Goal: Find specific page/section: Find specific page/section

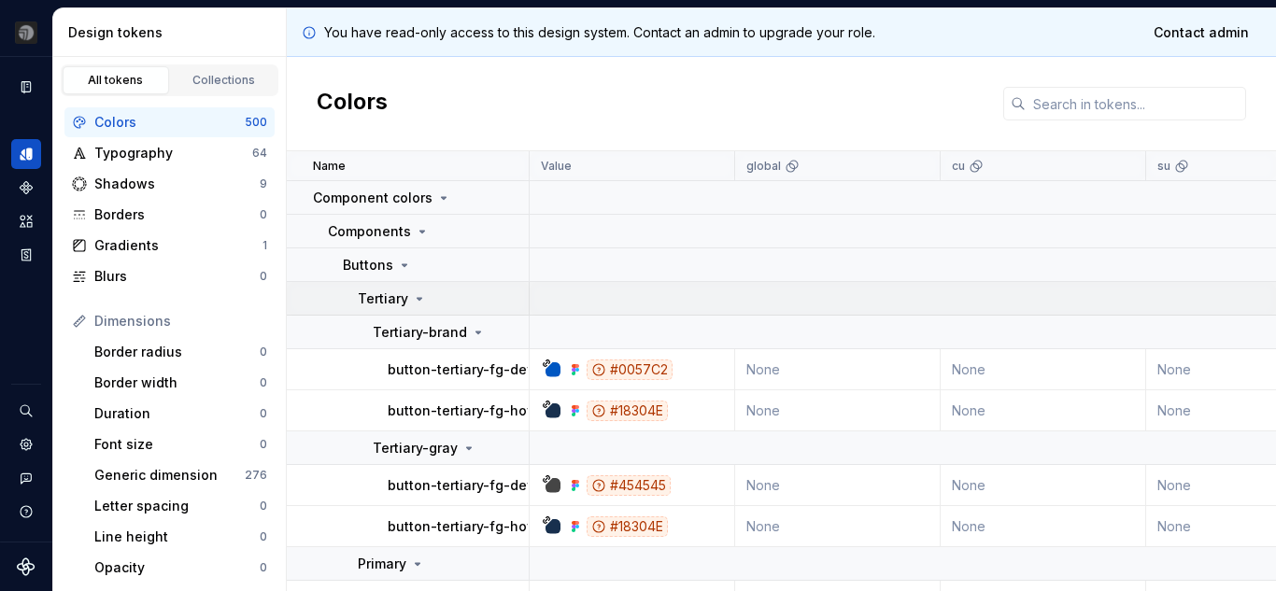
click at [419, 301] on icon at bounding box center [419, 299] width 15 height 15
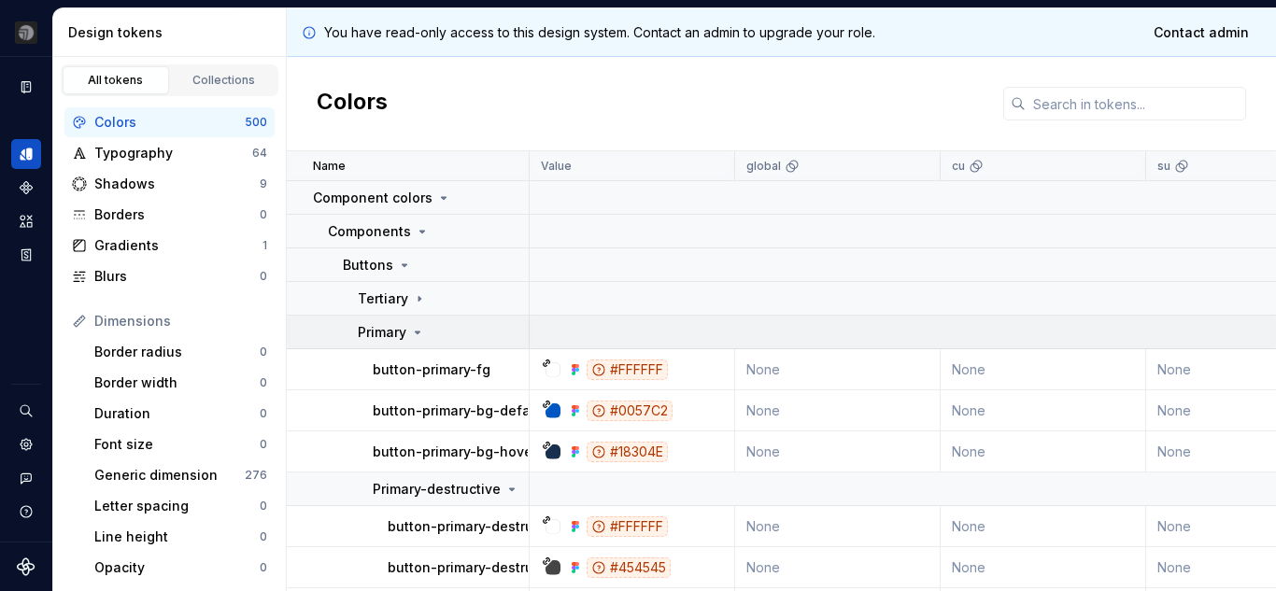
click at [412, 335] on icon at bounding box center [417, 332] width 15 height 15
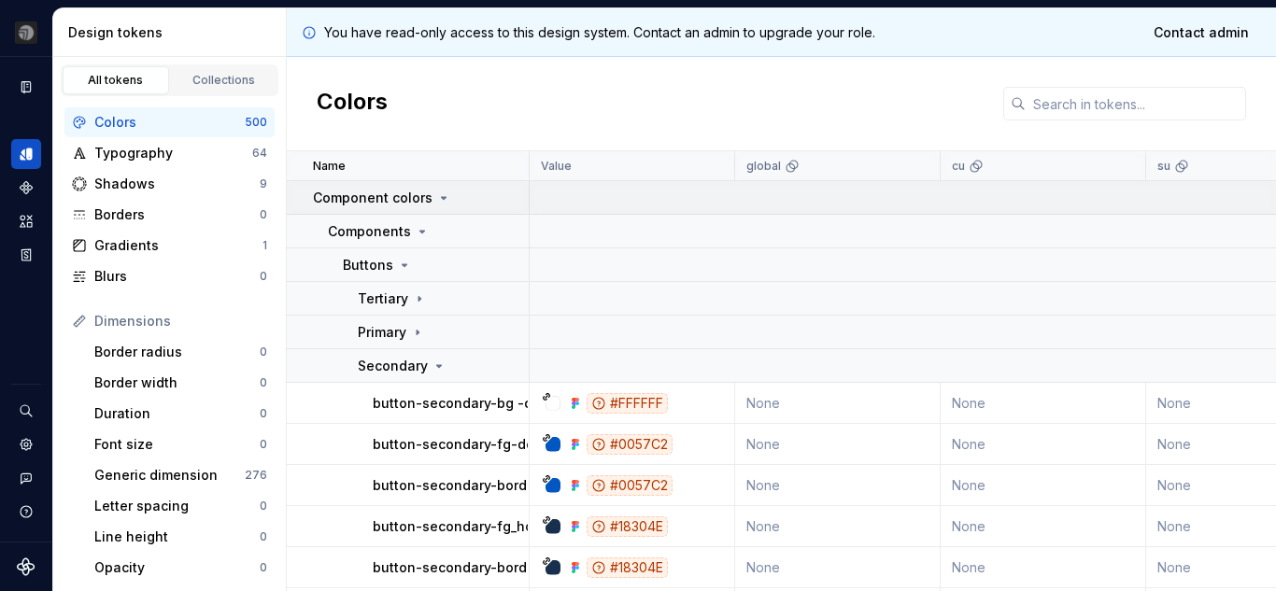
click at [444, 205] on icon at bounding box center [443, 198] width 15 height 15
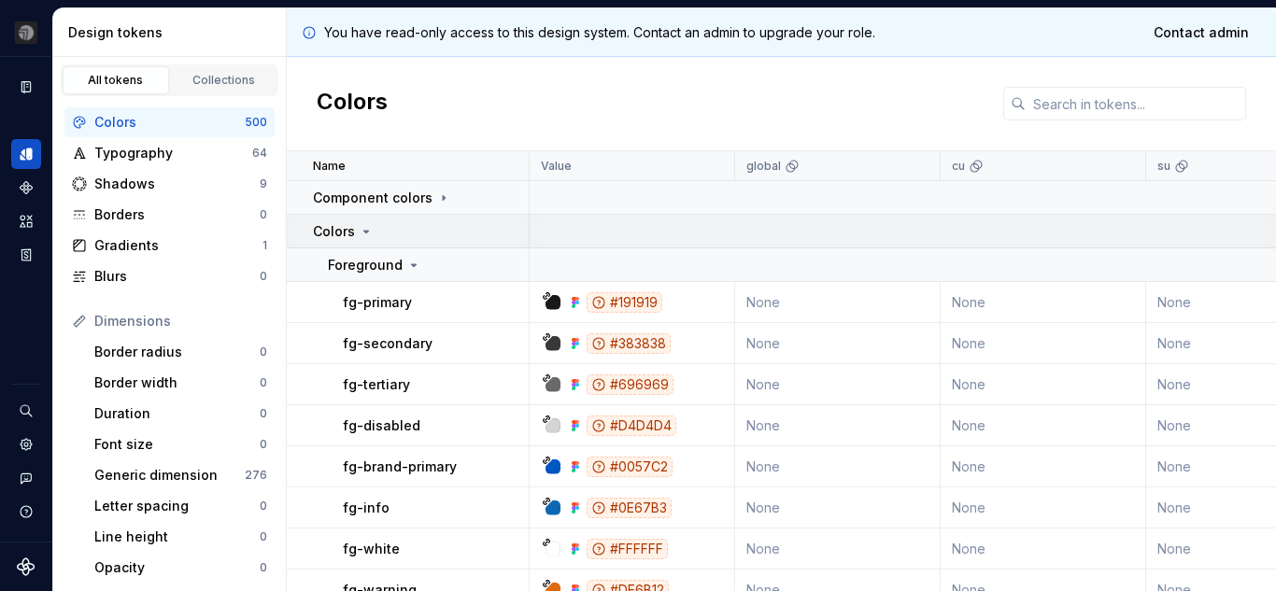
click at [353, 237] on p "Colors" at bounding box center [334, 231] width 42 height 19
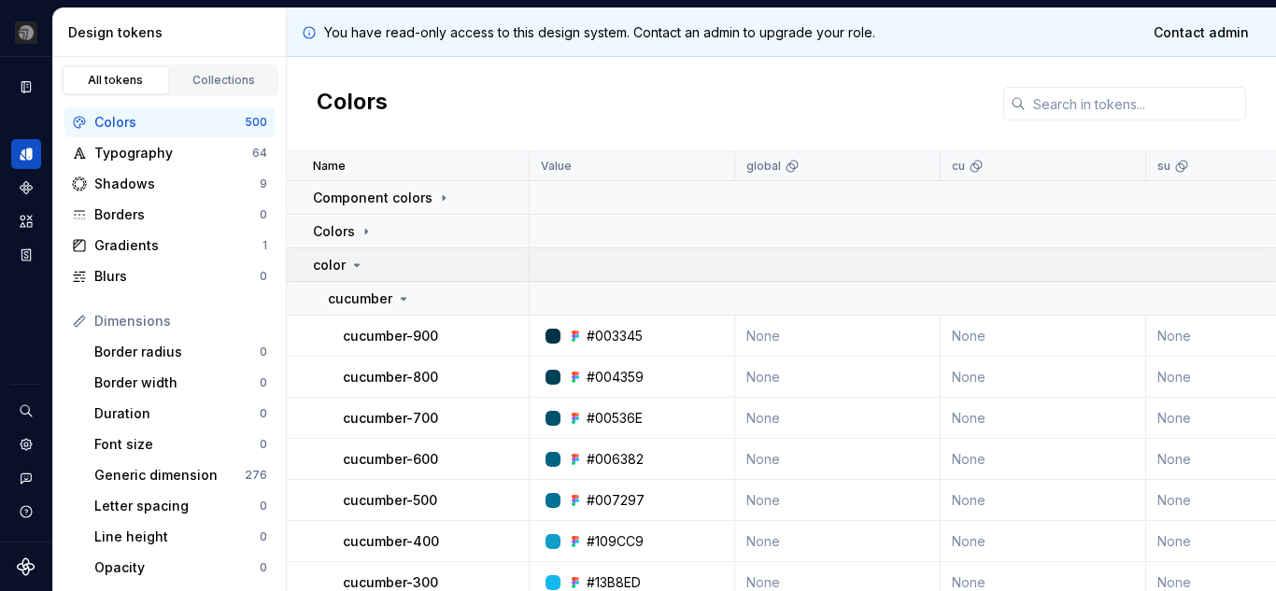
click at [354, 260] on icon at bounding box center [356, 265] width 15 height 15
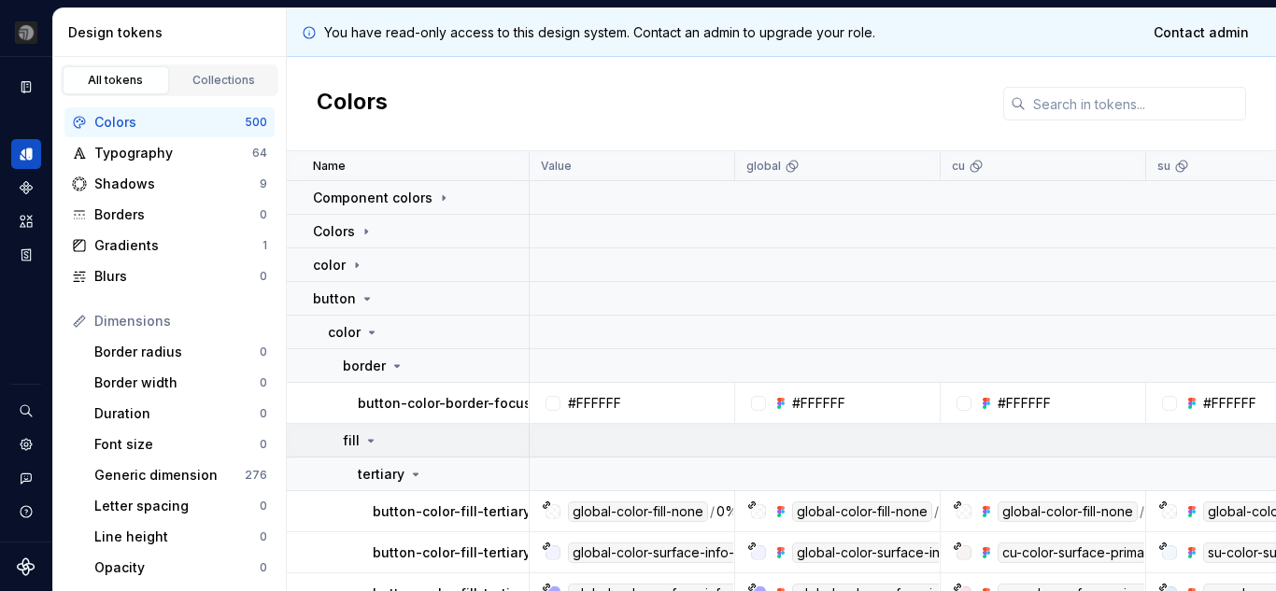
drag, startPoint x: 1115, startPoint y: 430, endPoint x: 913, endPoint y: 432, distance: 201.8
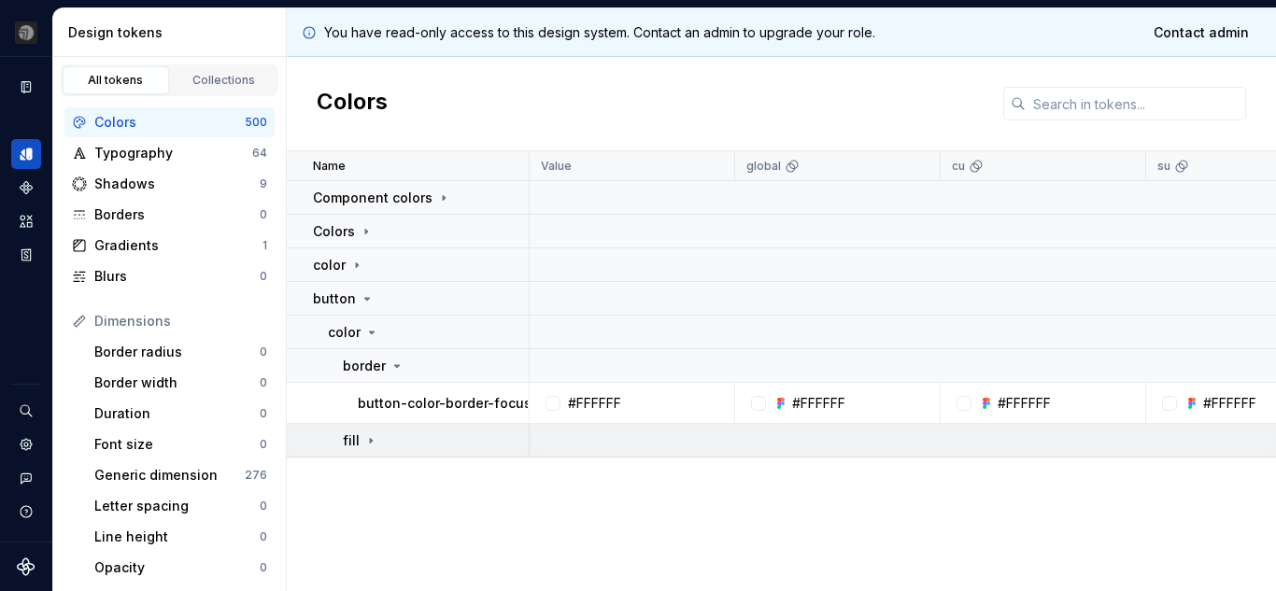
drag, startPoint x: 912, startPoint y: 432, endPoint x: 436, endPoint y: 437, distance: 475.6
click at [436, 437] on div "fill" at bounding box center [435, 441] width 185 height 19
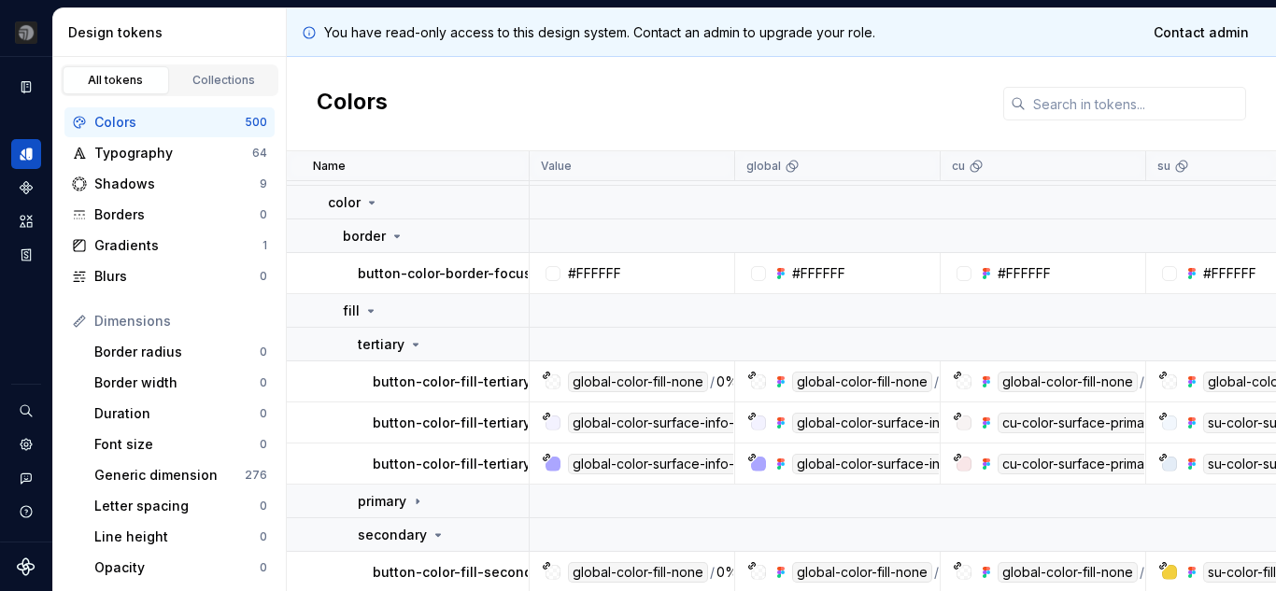
scroll to position [36, 0]
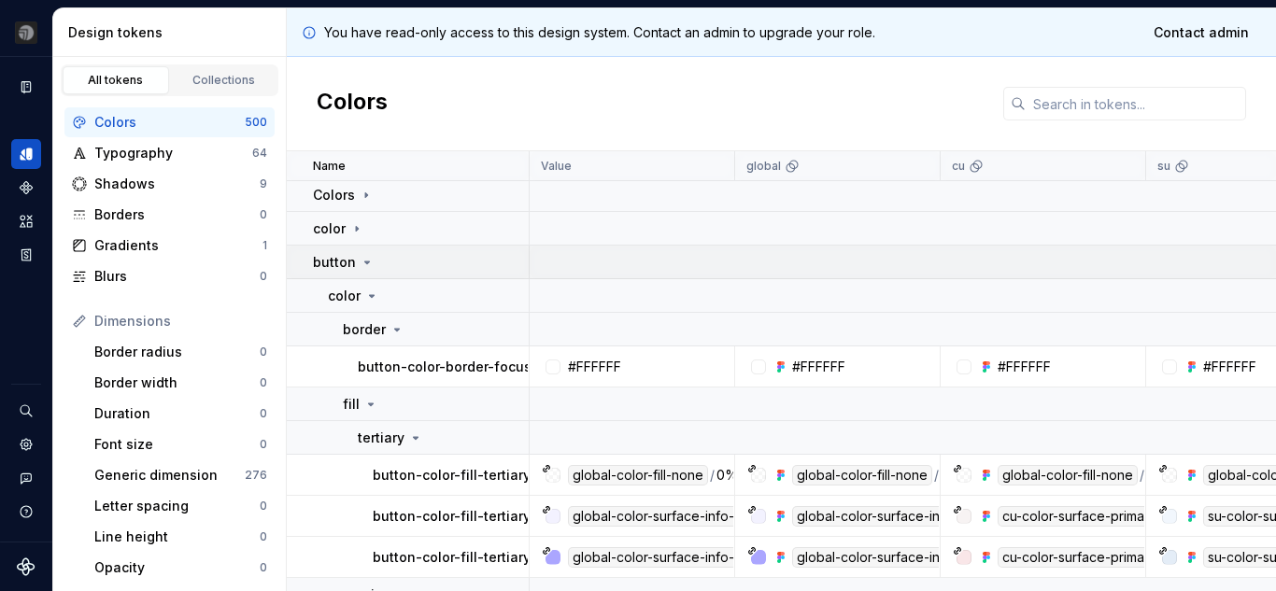
click at [365, 263] on icon at bounding box center [367, 263] width 5 height 2
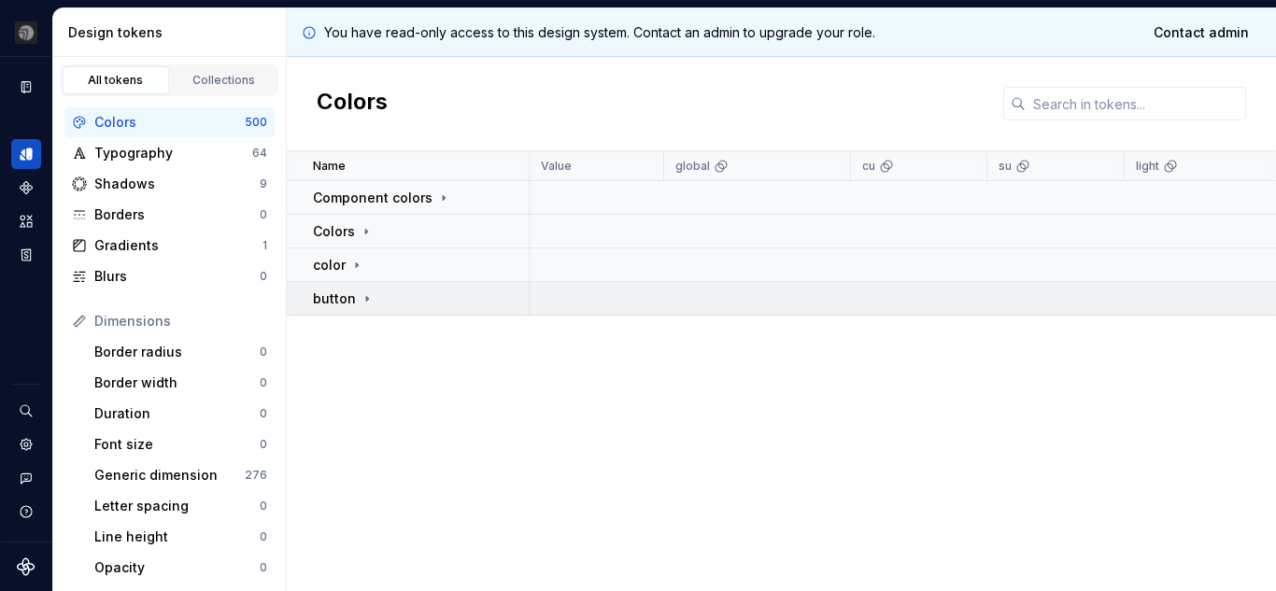
click at [362, 301] on icon at bounding box center [367, 299] width 15 height 15
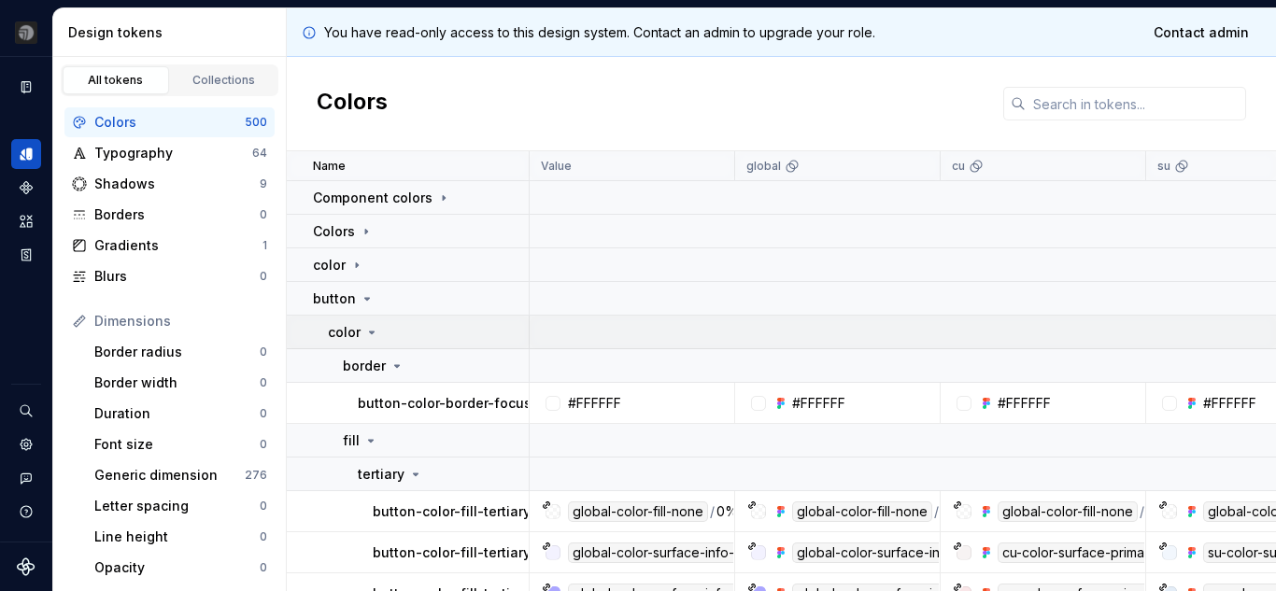
click at [373, 334] on icon at bounding box center [371, 332] width 15 height 15
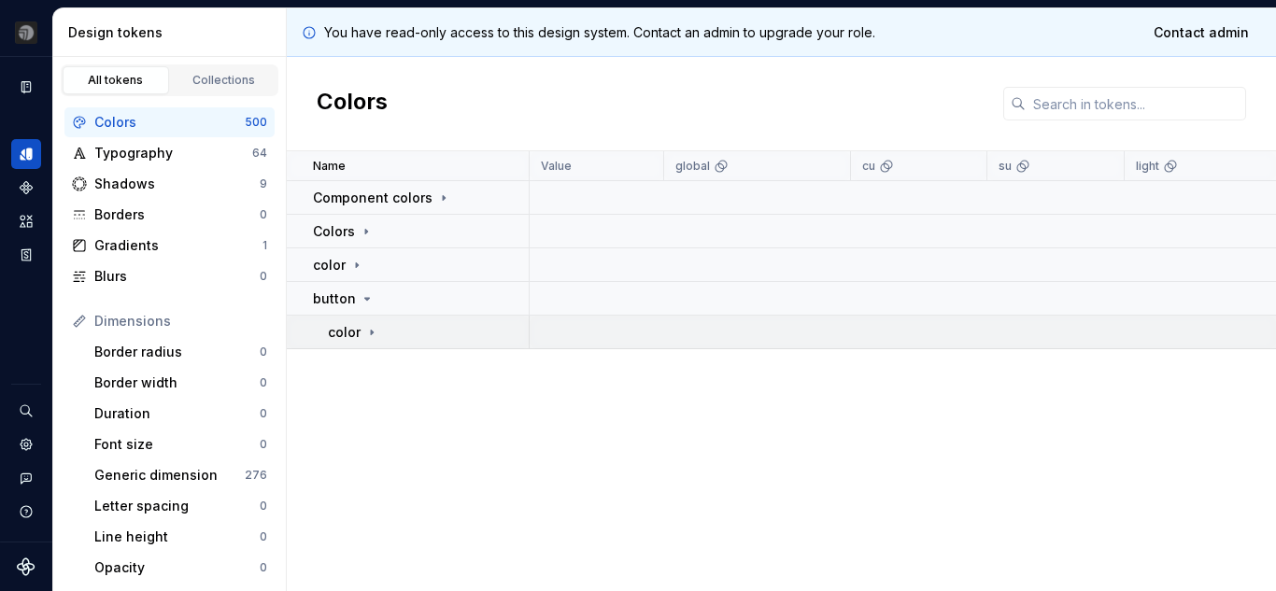
click at [373, 334] on icon at bounding box center [371, 332] width 15 height 15
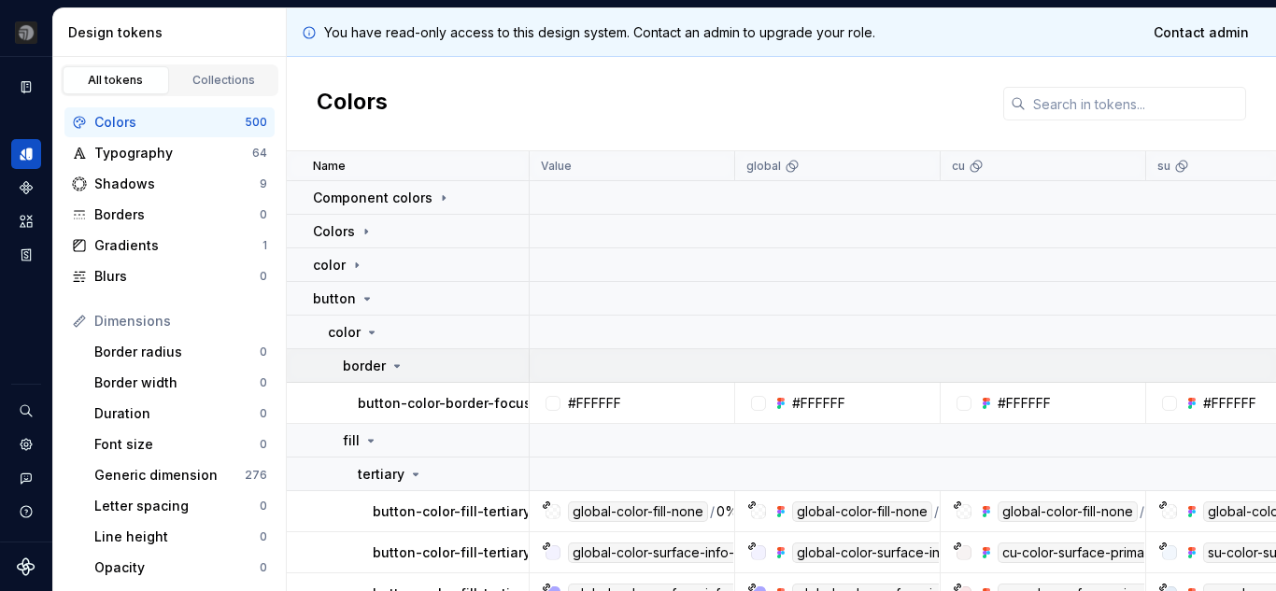
click at [393, 371] on icon at bounding box center [397, 366] width 15 height 15
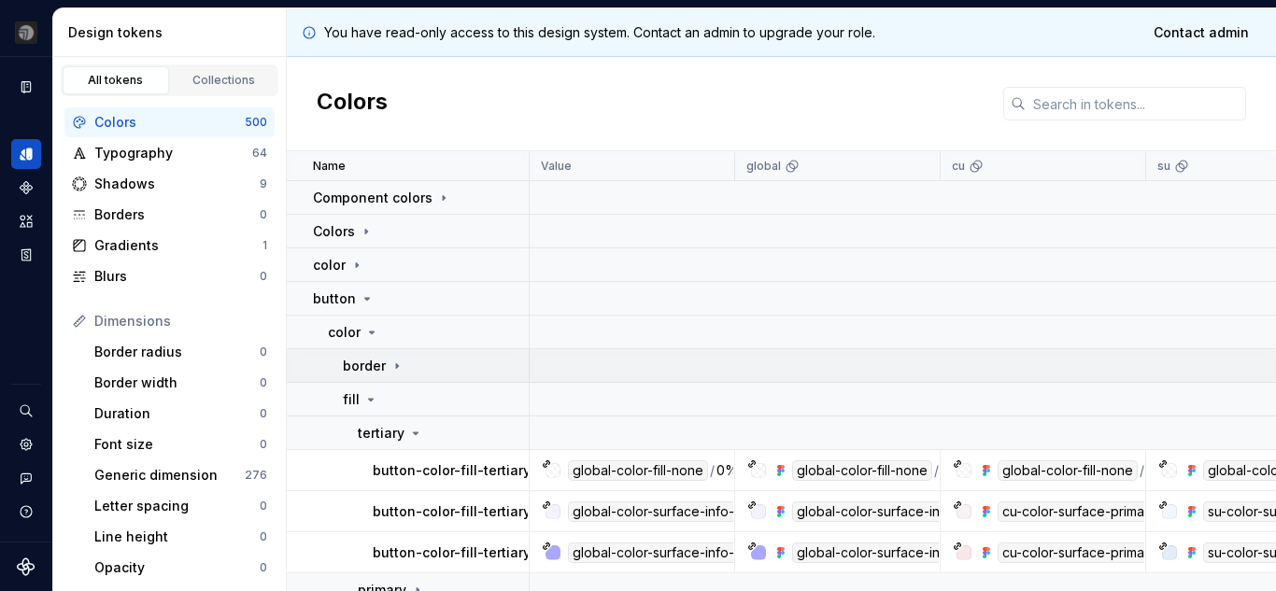
click at [393, 371] on icon at bounding box center [397, 366] width 15 height 15
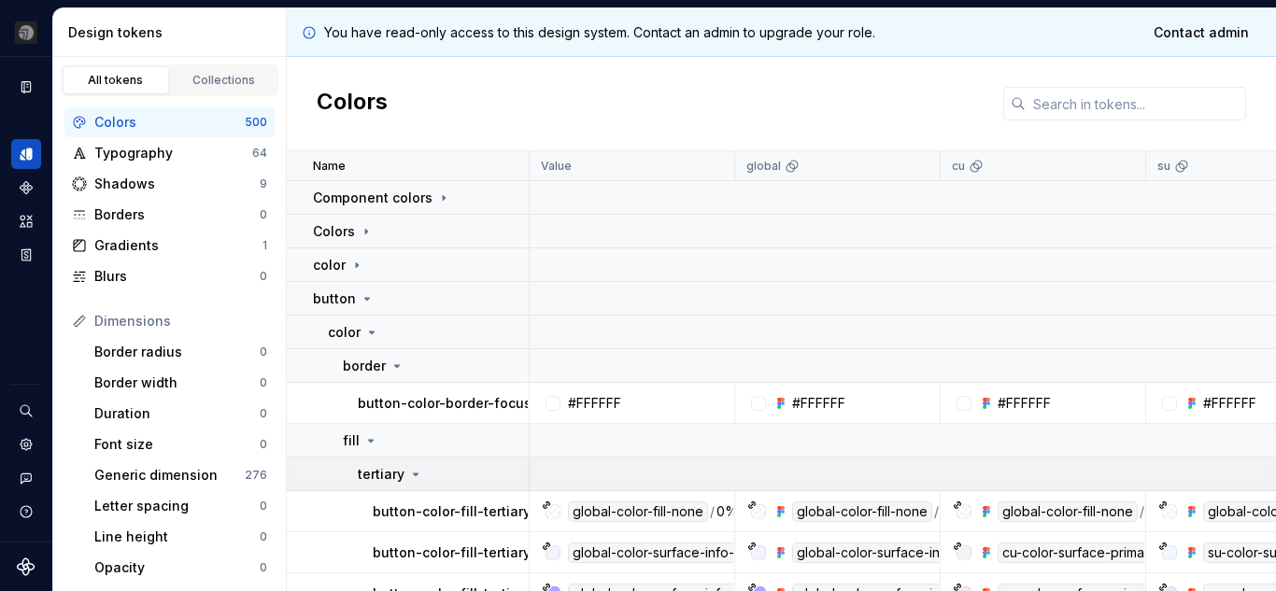
click at [414, 476] on icon at bounding box center [416, 475] width 5 height 2
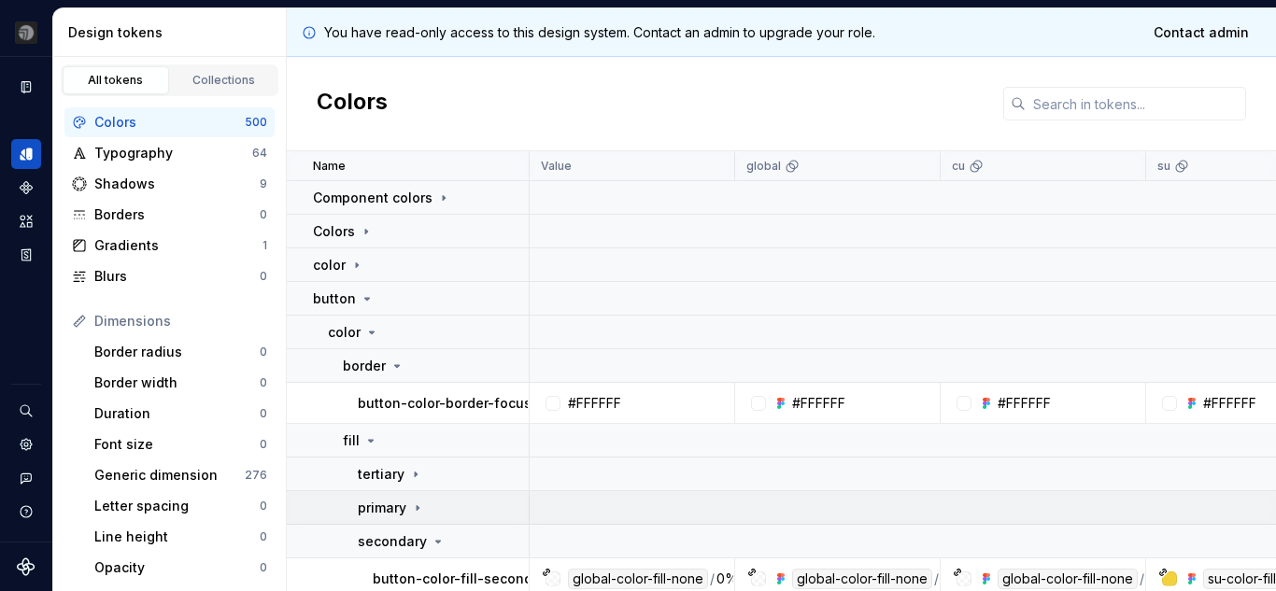
click at [419, 506] on icon at bounding box center [417, 508] width 15 height 15
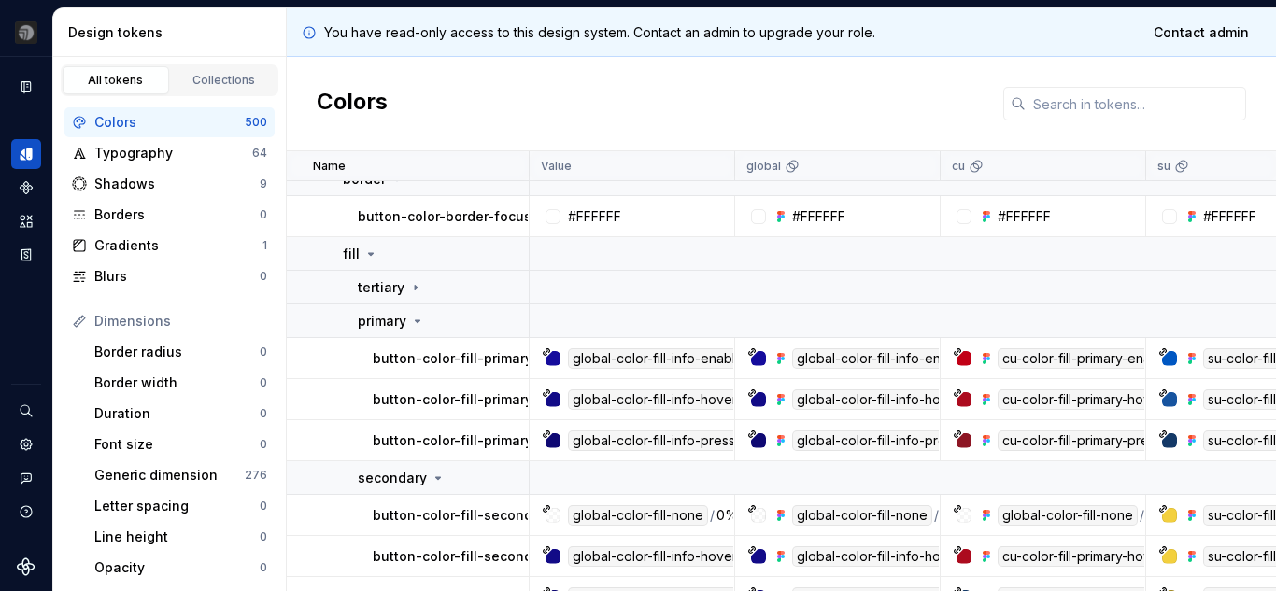
scroll to position [223, 0]
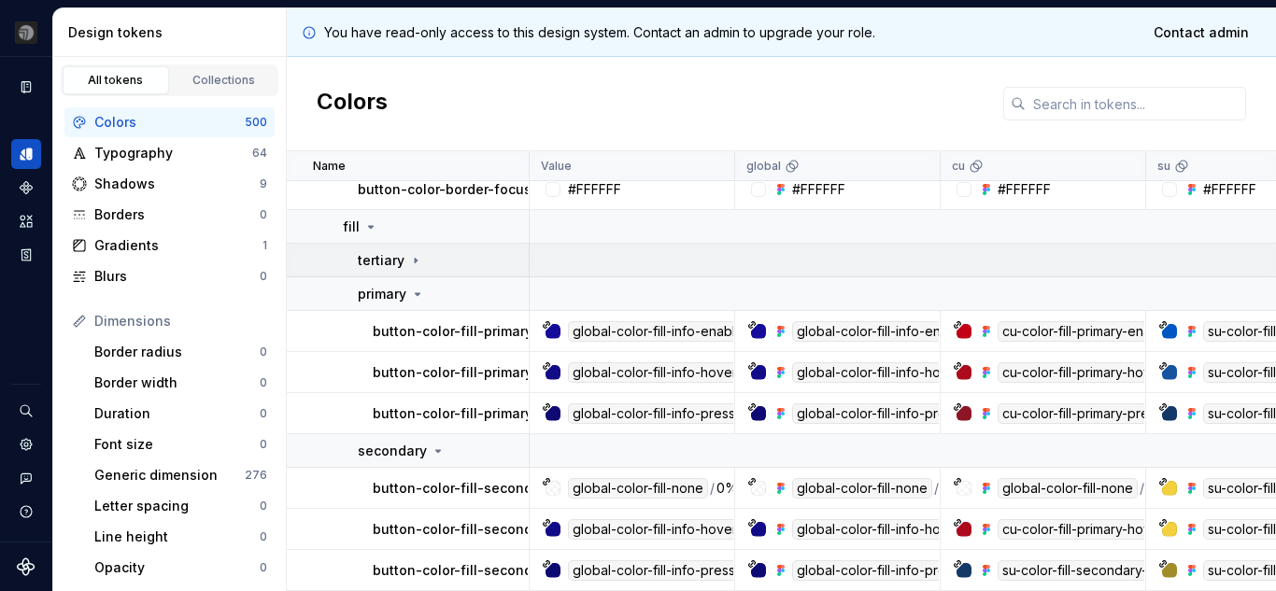
click at [407, 262] on td "tertiary" at bounding box center [408, 261] width 243 height 34
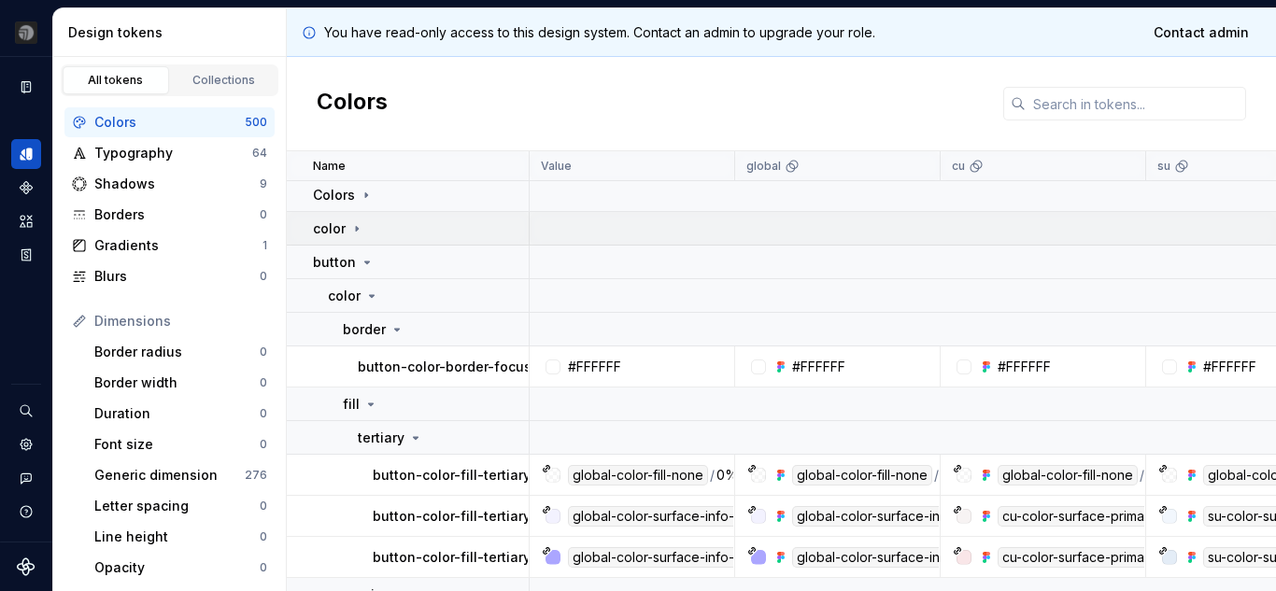
scroll to position [0, 0]
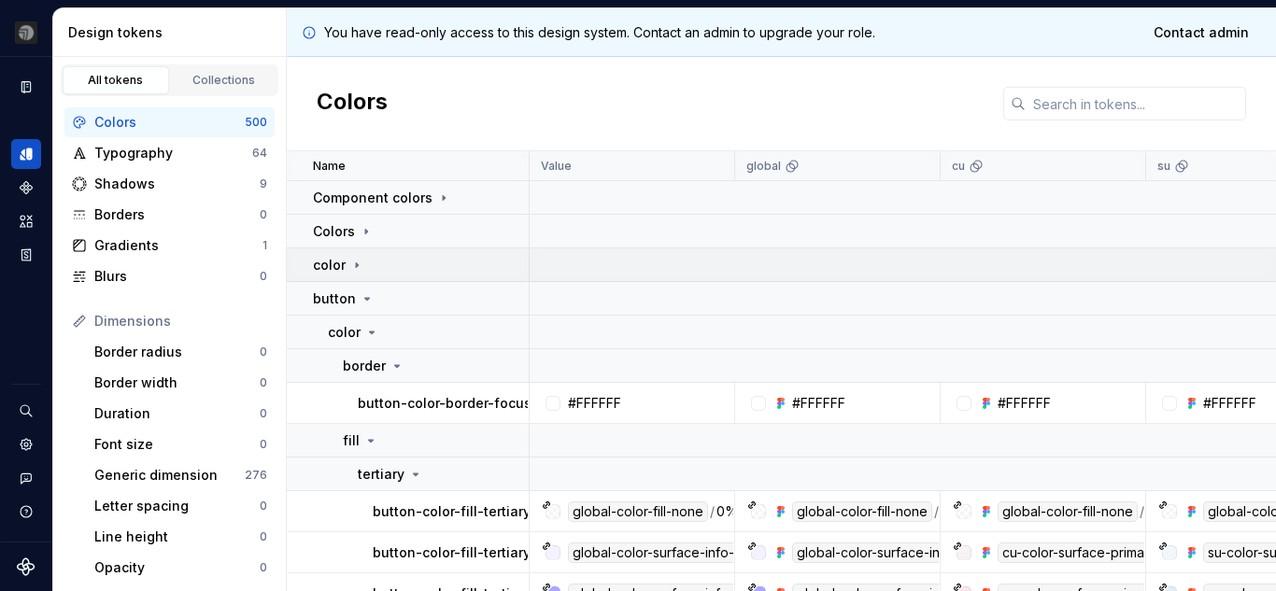
click at [360, 266] on icon at bounding box center [356, 265] width 15 height 15
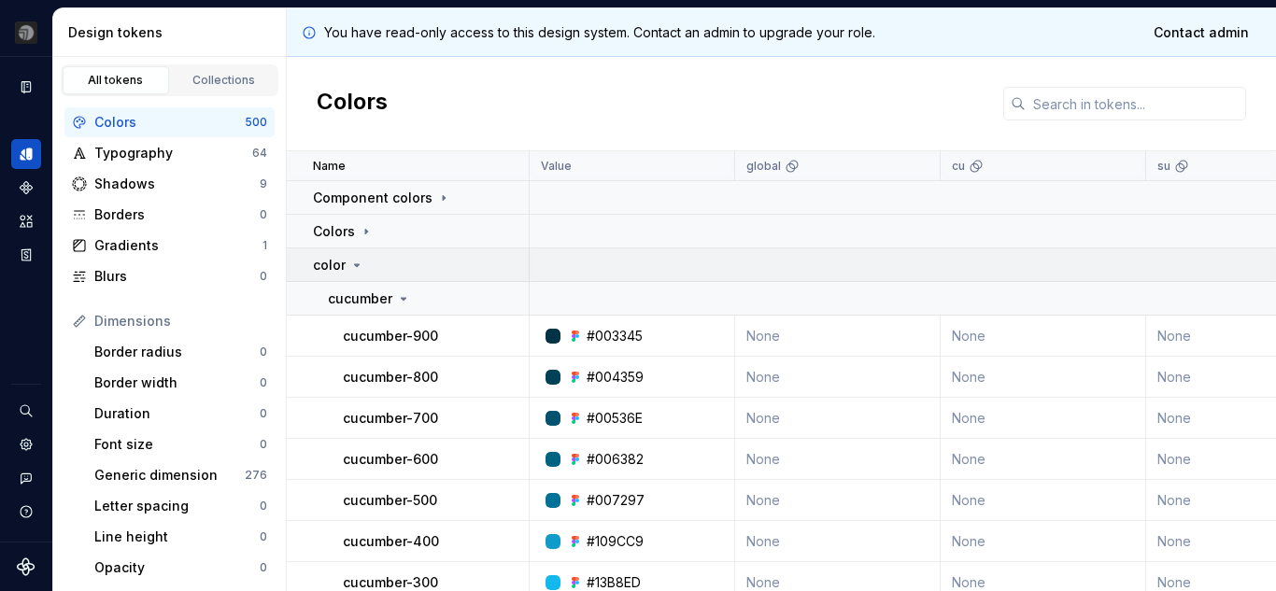
click at [360, 266] on icon at bounding box center [356, 265] width 15 height 15
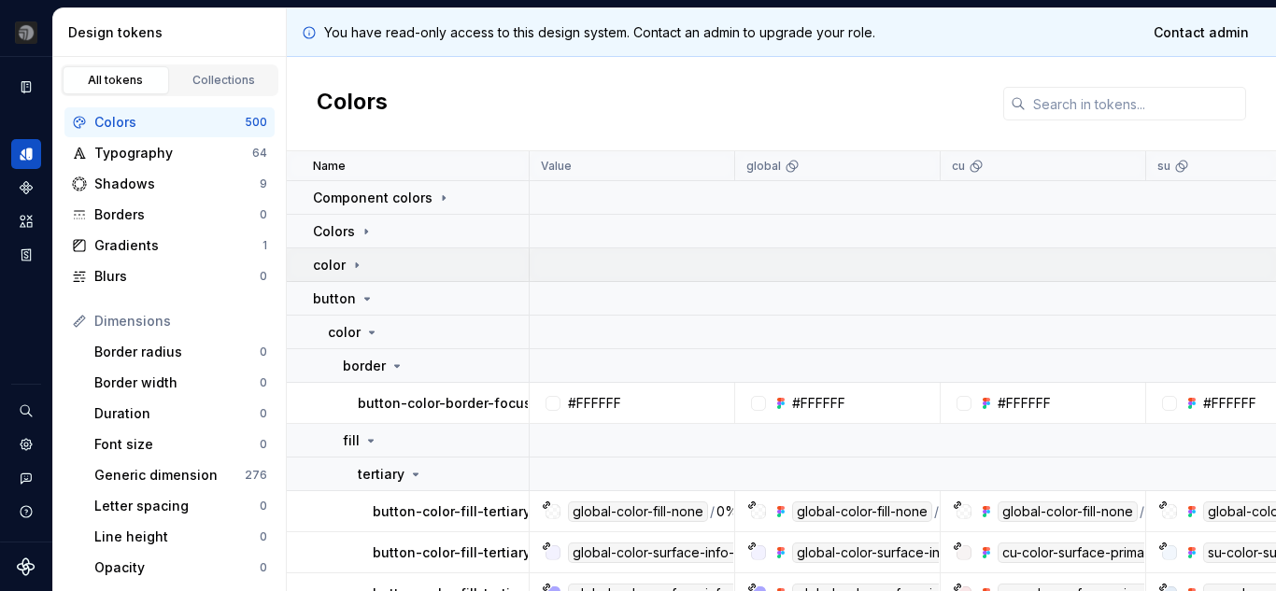
click at [360, 266] on icon at bounding box center [356, 265] width 15 height 15
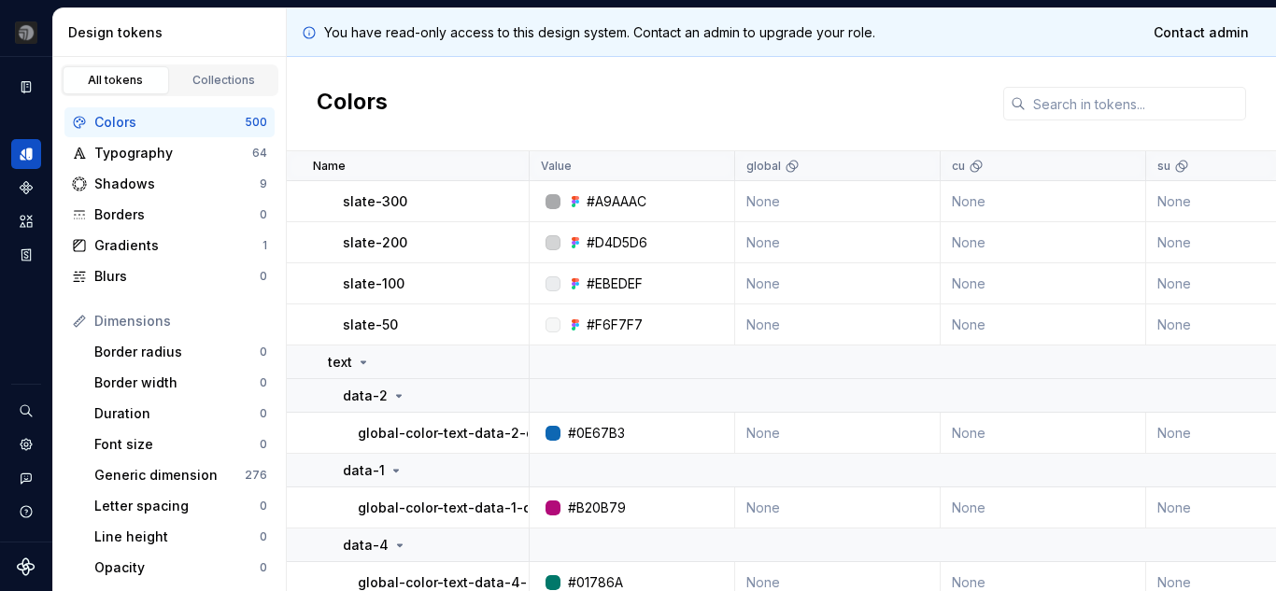
scroll to position [7120, 0]
click at [362, 363] on icon at bounding box center [364, 363] width 5 height 2
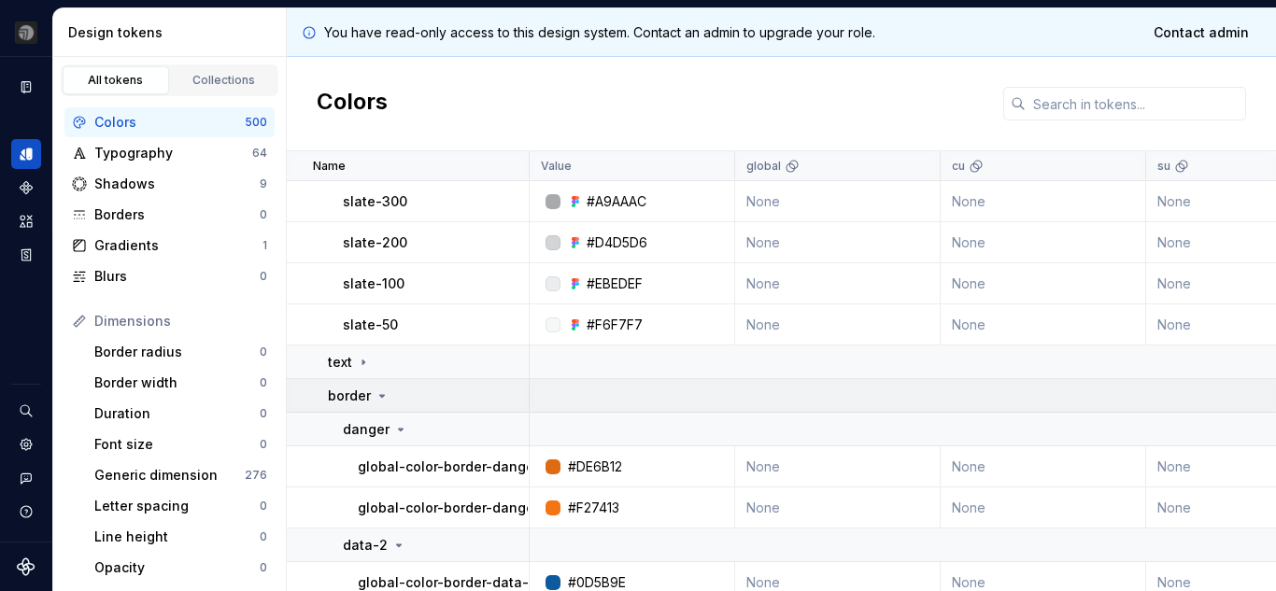
click at [379, 401] on icon at bounding box center [382, 396] width 15 height 15
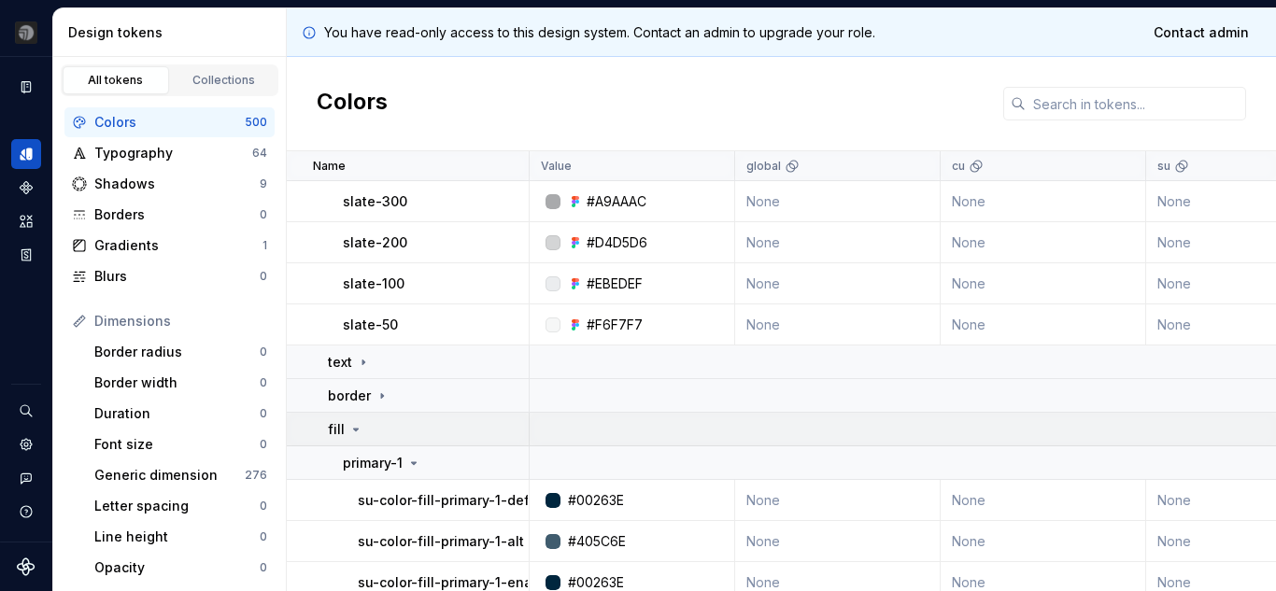
click at [357, 428] on icon at bounding box center [356, 429] width 15 height 15
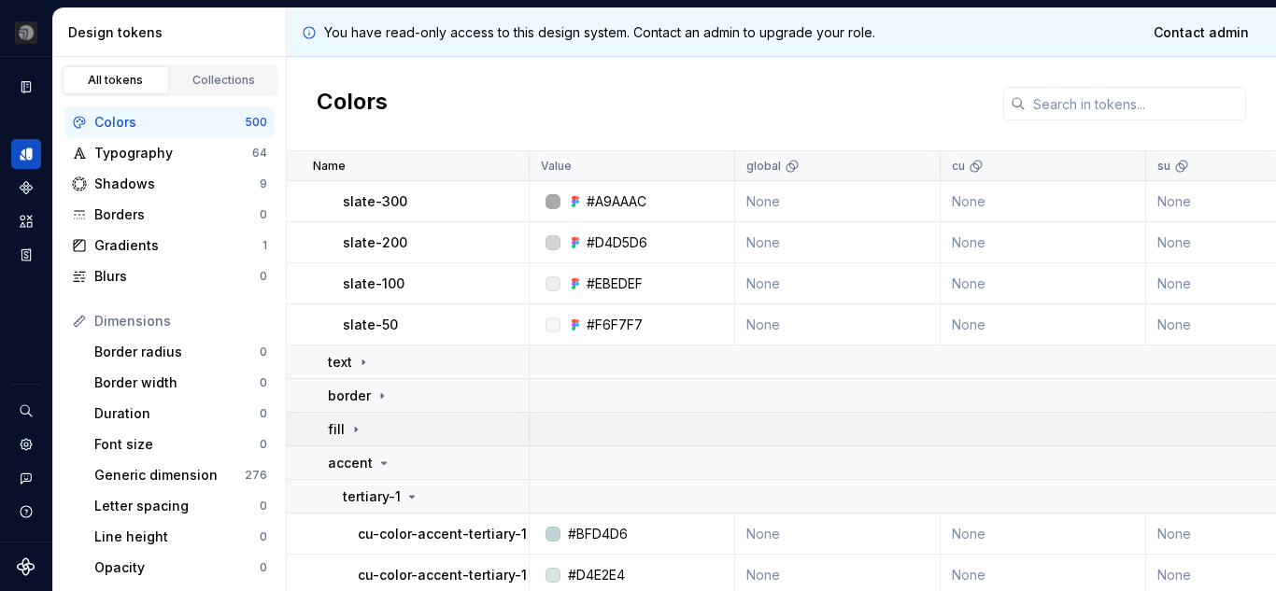
scroll to position [7214, 0]
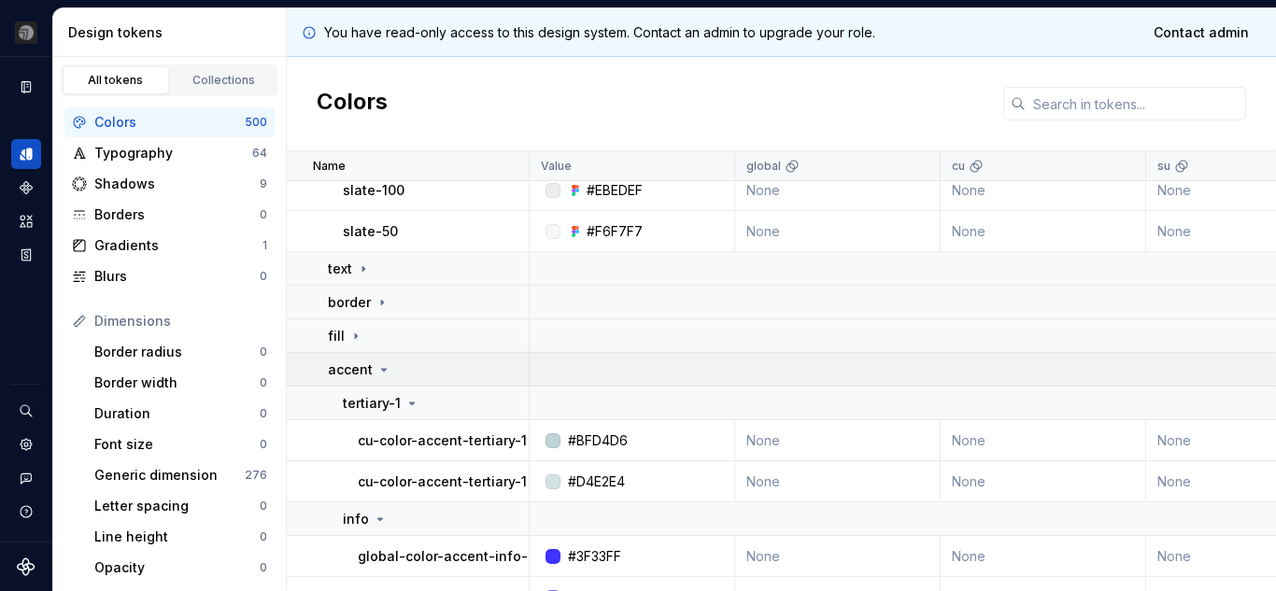
click at [400, 378] on div "accent" at bounding box center [428, 370] width 200 height 19
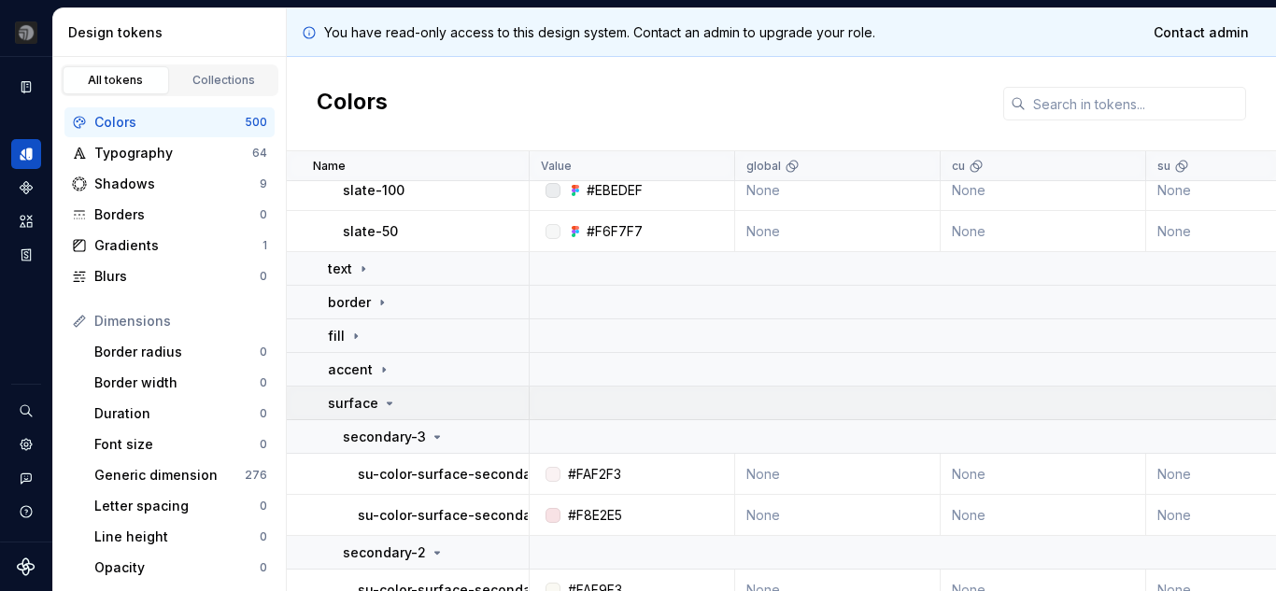
click at [411, 405] on div "surface" at bounding box center [428, 403] width 200 height 19
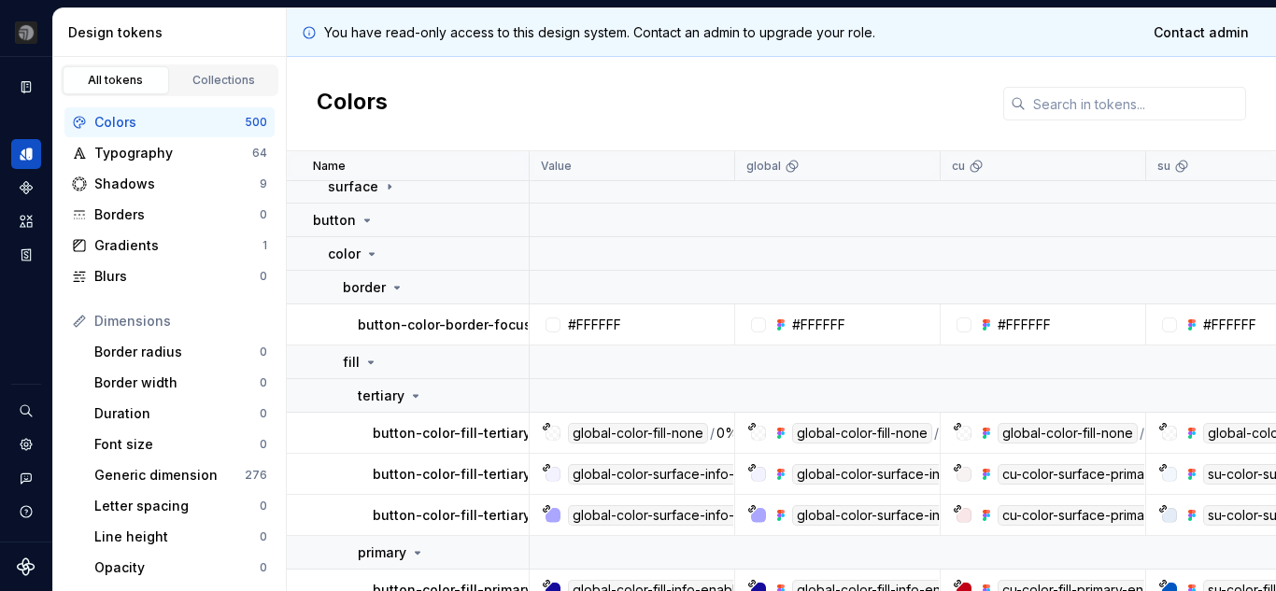
scroll to position [7415, 0]
